Goal: Task Accomplishment & Management: Use online tool/utility

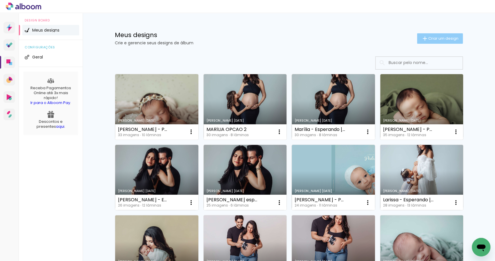
click at [442, 40] on span "Criar um design" at bounding box center [443, 39] width 30 height 4
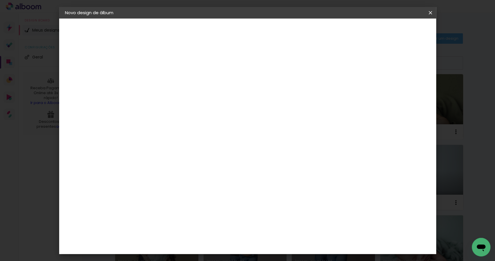
click at [162, 83] on paper-input-container "Título do álbum" at bounding box center [160, 78] width 4 height 15
type input "[PERSON_NAME] - Primeiros [PERSON_NAME] ( Michelly)"
type paper-input "[PERSON_NAME] - Primeiros [PERSON_NAME] ( Michelly)"
click at [219, 34] on paper-button "Avançar" at bounding box center [205, 31] width 28 height 10
click at [0, 0] on slot "Tamanho Livre" at bounding box center [0, 0] width 0 height 0
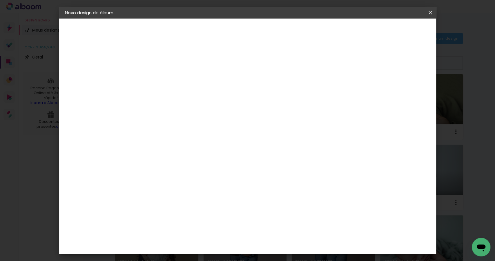
click at [0, 0] on slot "Avançar" at bounding box center [0, 0] width 0 height 0
drag, startPoint x: 144, startPoint y: 164, endPoint x: 137, endPoint y: 164, distance: 6.4
click at [137, 164] on input "30" at bounding box center [141, 165] width 15 height 9
type input "20"
type paper-input "20"
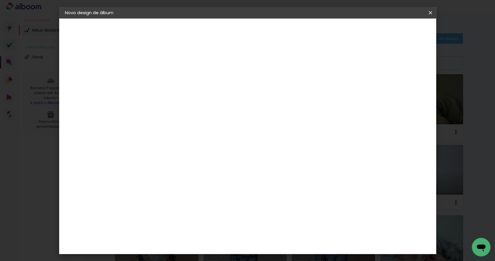
drag, startPoint x: 283, startPoint y: 204, endPoint x: 275, endPoint y: 203, distance: 7.6
click at [275, 203] on input "60" at bounding box center [280, 204] width 15 height 9
type input "50"
type paper-input "50"
click at [395, 32] on span "Iniciar design" at bounding box center [382, 31] width 26 height 4
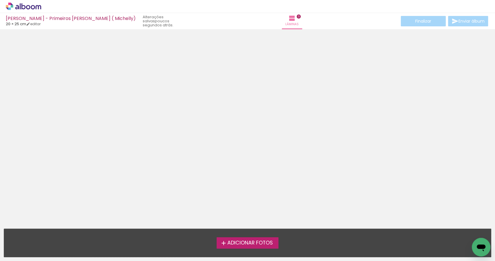
click at [243, 246] on span "Adicionar Fotos" at bounding box center [250, 243] width 46 height 5
click at [0, 0] on input "file" at bounding box center [0, 0] width 0 height 0
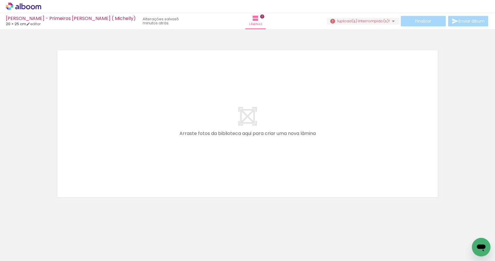
click at [352, 22] on span "upload(s) interrompido(s)!" at bounding box center [364, 21] width 52 height 6
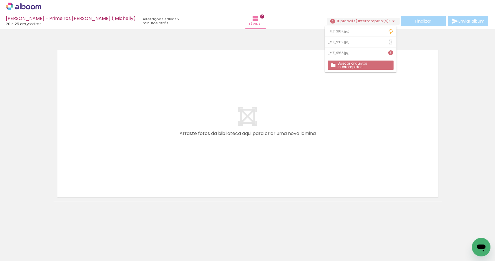
scroll to position [0, 853]
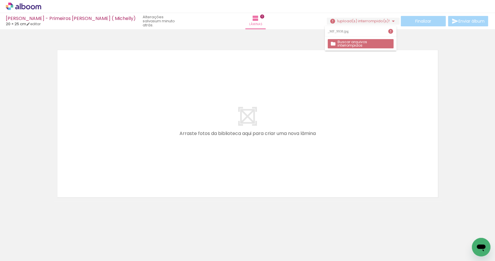
click at [0, 0] on slot "Buscar arquivos interrompidos" at bounding box center [0, 0] width 0 height 0
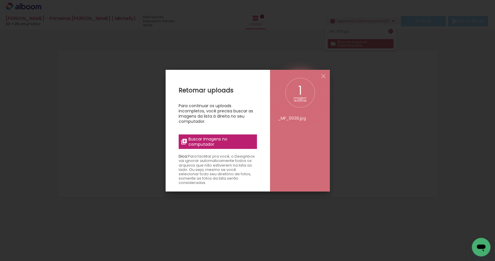
click at [218, 144] on span "Buscar imagens no computador" at bounding box center [220, 142] width 65 height 10
click at [0, 0] on input "file" at bounding box center [0, 0] width 0 height 0
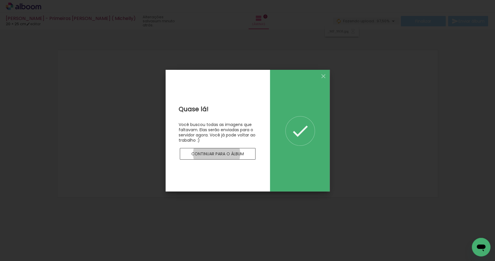
click at [0, 0] on slot "Continuar para o álbum" at bounding box center [0, 0] width 0 height 0
